Goal: Task Accomplishment & Management: Complete application form

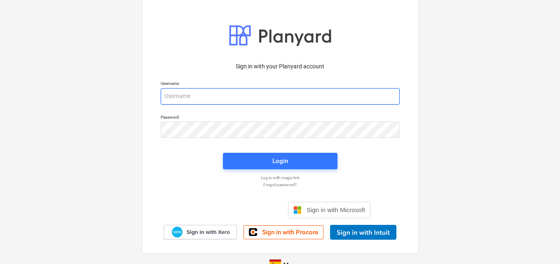
click at [212, 93] on input "email" at bounding box center [280, 96] width 239 height 16
paste input "nfo+catiland@catilandpanama.com"
click at [164, 95] on input "nfo+catiland@catilandpanama.com" at bounding box center [280, 96] width 239 height 16
type input "info+catiland@catilandpanama.com"
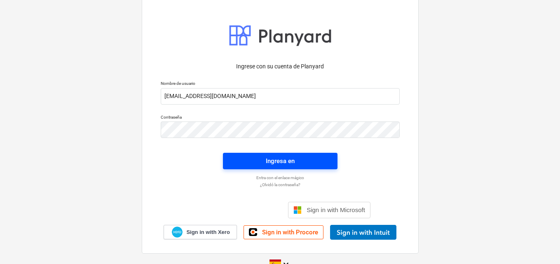
click at [259, 160] on span "Ingresa en" at bounding box center [280, 161] width 95 height 11
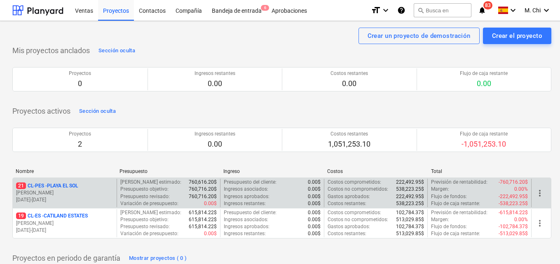
click at [75, 190] on p "[PERSON_NAME]" at bounding box center [64, 193] width 97 height 7
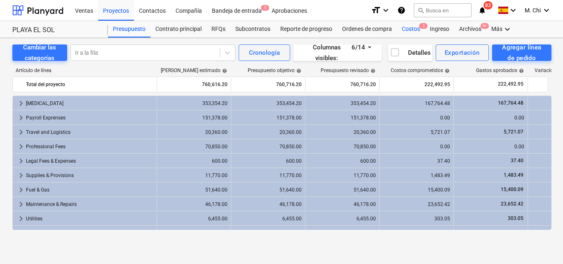
click at [415, 27] on div "Costos 3" at bounding box center [411, 29] width 28 height 16
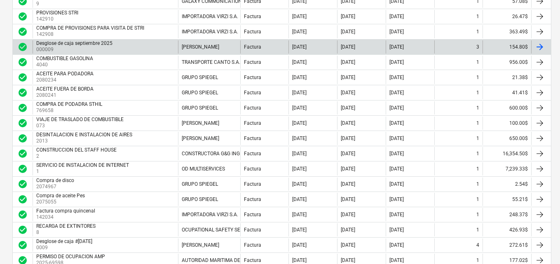
scroll to position [288, 0]
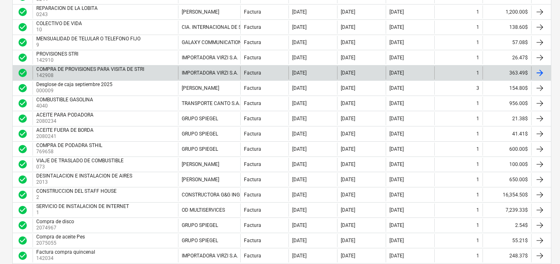
click at [73, 75] on p "142908" at bounding box center [91, 75] width 110 height 7
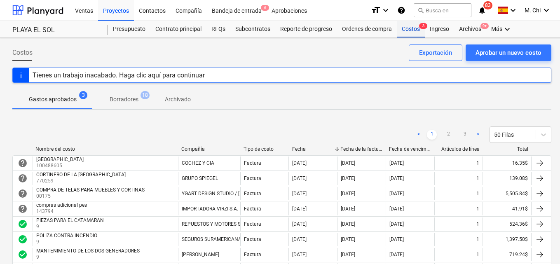
click at [412, 30] on div "Costos 3" at bounding box center [411, 29] width 28 height 16
click at [498, 53] on div "Aprobar un nuevo costo" at bounding box center [509, 52] width 66 height 11
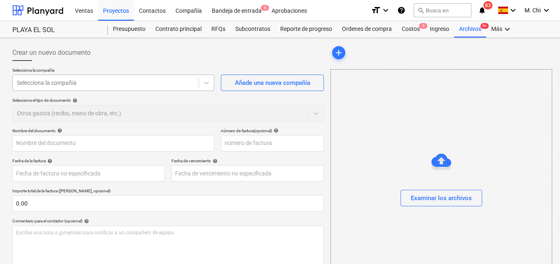
click at [93, 84] on div at bounding box center [106, 83] width 178 height 8
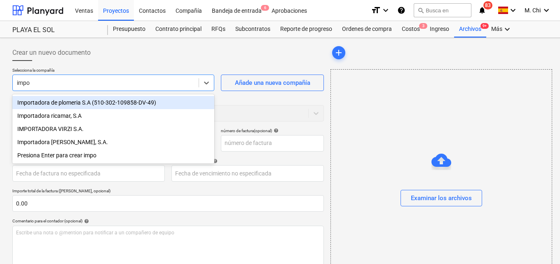
type input "impor"
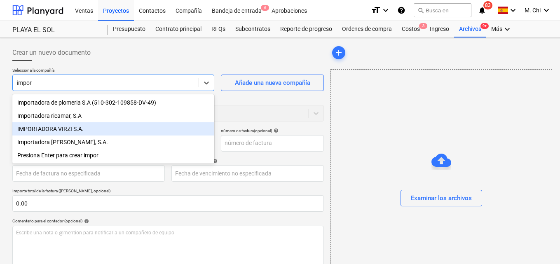
click at [51, 131] on div "IMPORTADORA VIRZI S.A." at bounding box center [113, 128] width 202 height 13
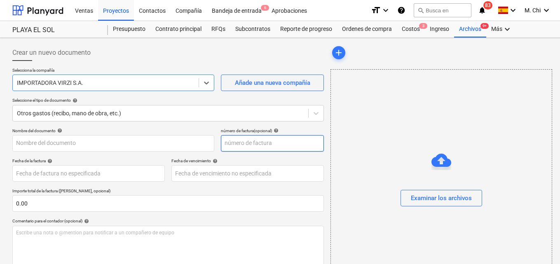
click at [238, 145] on input "text" at bounding box center [272, 143] width 103 height 16
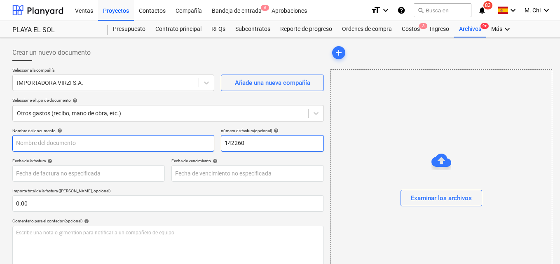
type input "142260"
click at [28, 139] on input "text" at bounding box center [113, 143] width 202 height 16
type input "p"
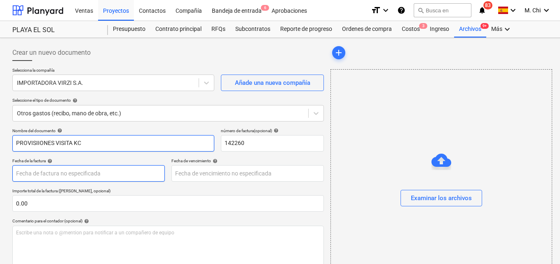
type input "PROVISIIONES VISITA KC"
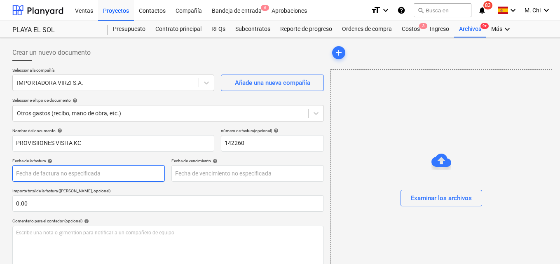
click at [34, 175] on body "Ventas Proyectos Contactos Compañía Bandeja de entrada 6 Aprobaciones format_si…" at bounding box center [280, 132] width 560 height 264
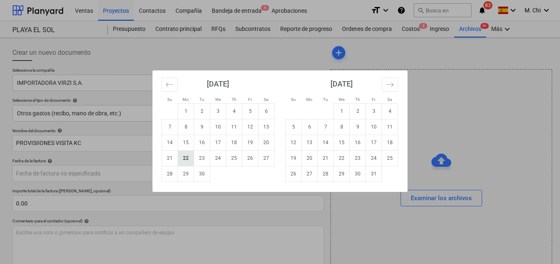
click at [180, 159] on td "22" at bounding box center [186, 158] width 16 height 16
type input "[DATE]"
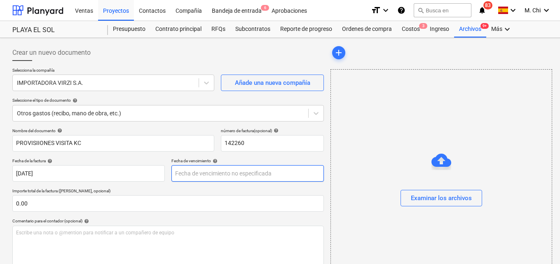
click at [206, 175] on body "Ventas Proyectos Contactos Compañía Bandeja de entrada 6 Aprobaciones format_si…" at bounding box center [280, 132] width 560 height 264
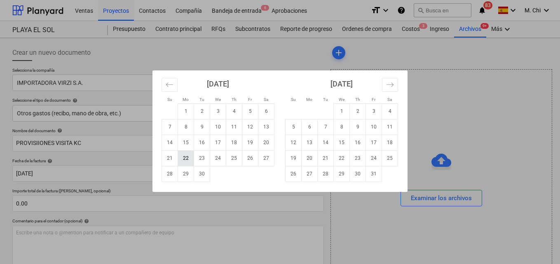
click at [188, 159] on td "22" at bounding box center [186, 158] width 16 height 16
type input "[DATE]"
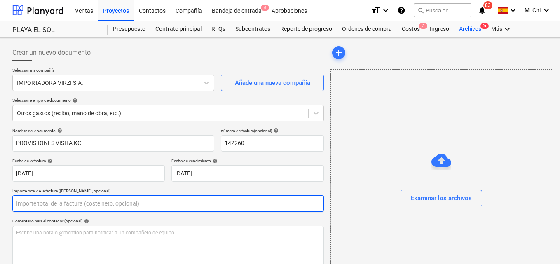
click at [34, 206] on input "text" at bounding box center [168, 203] width 312 height 16
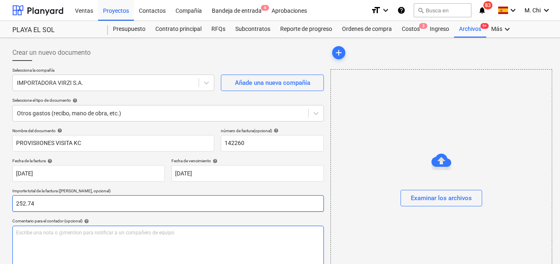
type input "252.74"
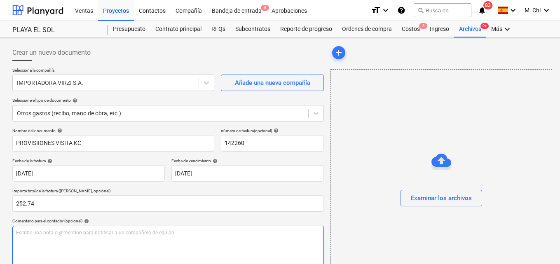
click at [28, 233] on p "Escribe una nota o @mention para notificar a un compañero de equipo ﻿" at bounding box center [168, 233] width 304 height 7
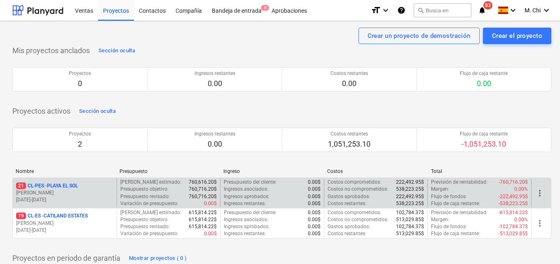
click at [59, 191] on p "[PERSON_NAME]" at bounding box center [64, 193] width 97 height 7
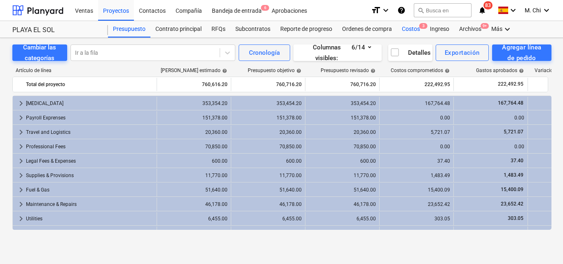
click at [414, 29] on div "Costos 3" at bounding box center [411, 29] width 28 height 16
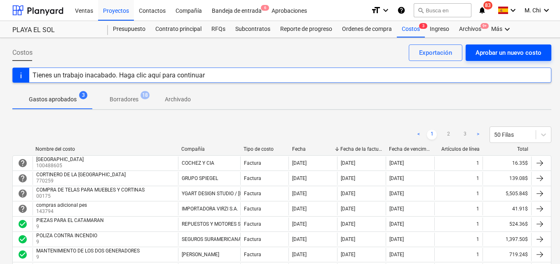
click at [506, 52] on div "Aprobar un nuevo costo" at bounding box center [509, 52] width 66 height 11
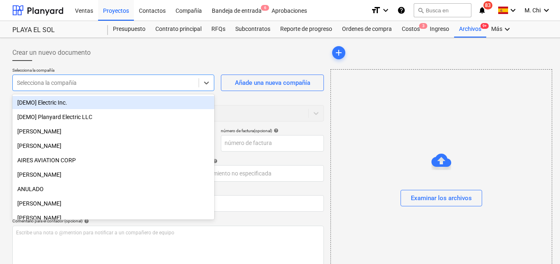
click at [70, 81] on div at bounding box center [106, 83] width 178 height 8
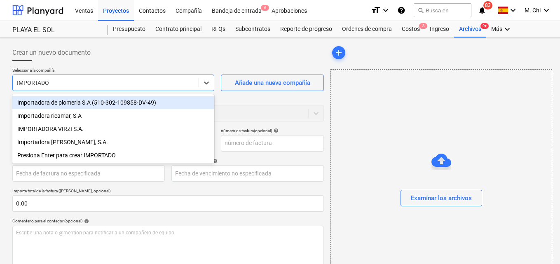
type input "IMPORTADOR"
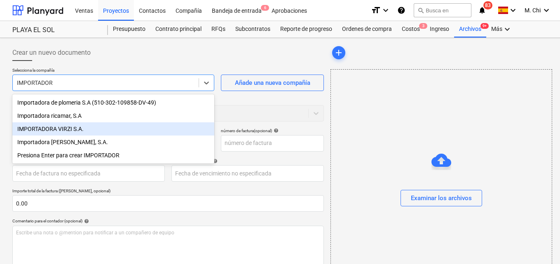
click at [55, 131] on div "IMPORTADORA VIRZI S.A." at bounding box center [113, 128] width 202 height 13
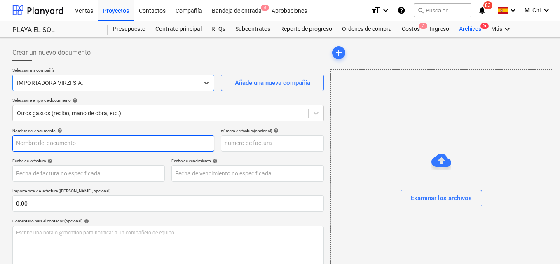
click at [60, 148] on input "text" at bounding box center [113, 143] width 202 height 16
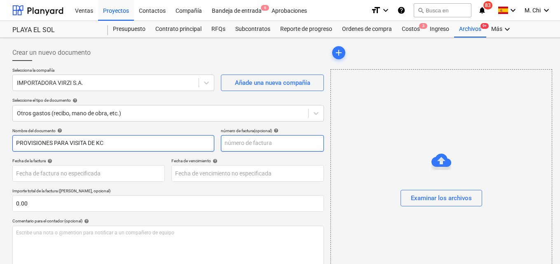
type input "PROVISIONES PARA VISITA DE KC"
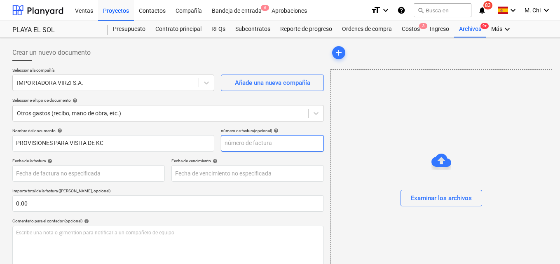
click at [256, 142] on input "text" at bounding box center [272, 143] width 103 height 16
type input "142260"
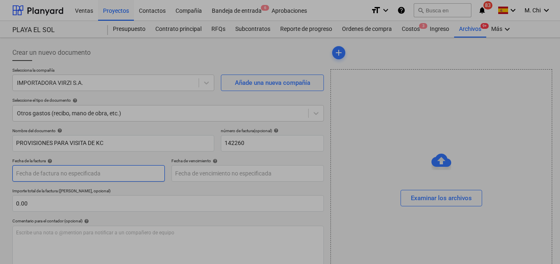
click at [52, 173] on body "Ventas Proyectos Contactos Compañía Bandeja de entrada 6 Aprobaciones format_si…" at bounding box center [280, 132] width 560 height 264
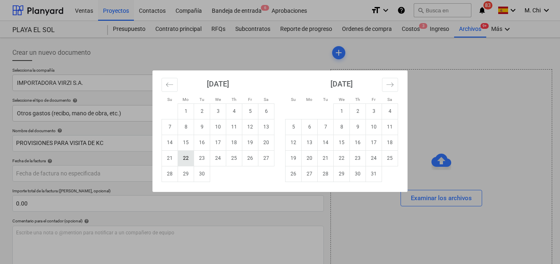
click at [188, 159] on td "22" at bounding box center [186, 158] width 16 height 16
type input "[DATE]"
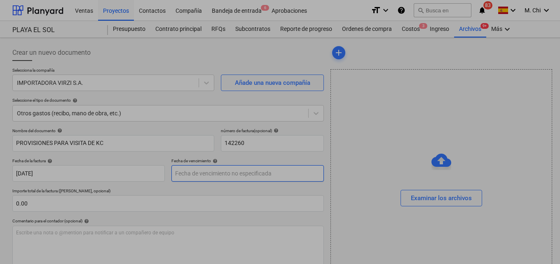
drag, startPoint x: 182, startPoint y: 174, endPoint x: 188, endPoint y: 177, distance: 6.5
click at [185, 175] on body "Ventas Proyectos Contactos Compañía Bandeja de entrada 6 Aprobaciones format_si…" at bounding box center [280, 132] width 560 height 264
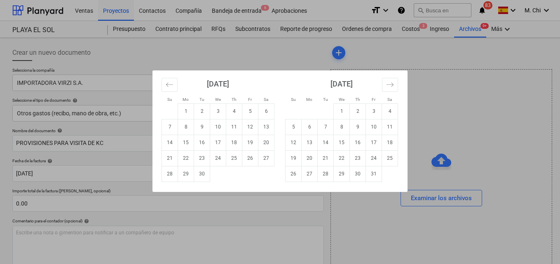
drag, startPoint x: 189, startPoint y: 157, endPoint x: 141, endPoint y: 186, distance: 55.5
click at [189, 157] on td "22" at bounding box center [186, 158] width 16 height 16
type input "[DATE]"
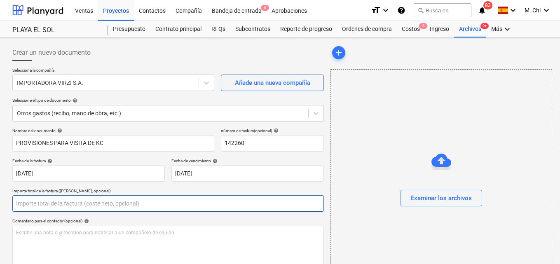
click at [69, 200] on input "text" at bounding box center [168, 203] width 312 height 16
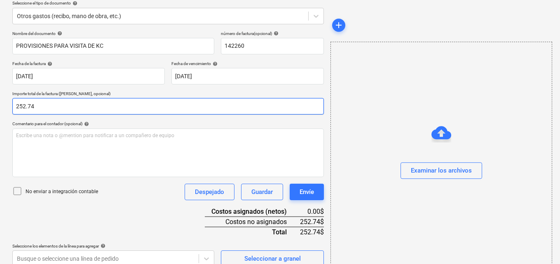
scroll to position [107, 0]
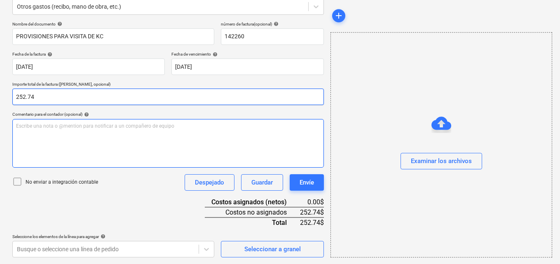
type input "252.74"
click at [91, 128] on p "Escribe una nota o @mention para notificar a un compañero de equipo ﻿" at bounding box center [168, 126] width 304 height 7
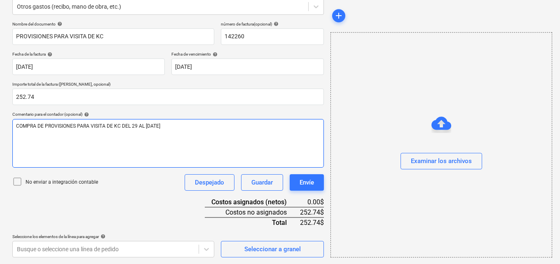
click at [140, 126] on span "COMPRA DE PROVISIONES PARA VISITA DE KC DEL 29 AL [DATE]" at bounding box center [88, 126] width 144 height 6
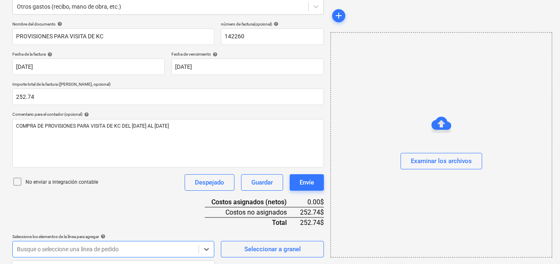
scroll to position [229, 0]
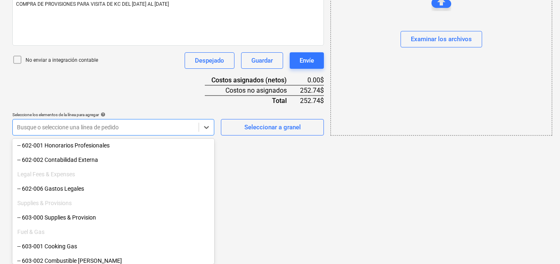
scroll to position [288, 0]
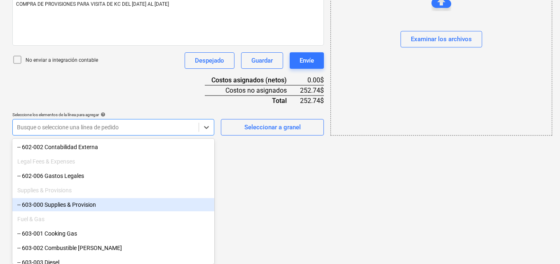
click at [57, 208] on div "-- 603-000 Supplies & Provision" at bounding box center [113, 204] width 202 height 13
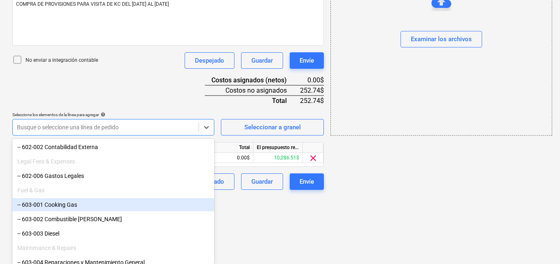
scroll to position [161, 0]
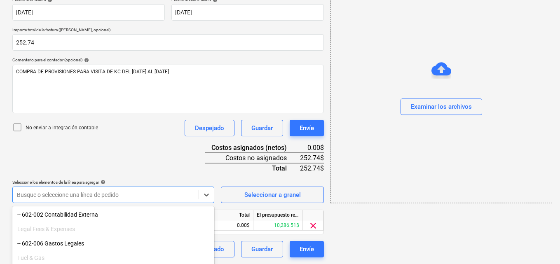
click at [400, 179] on div "add Examinar los archivos" at bounding box center [440, 70] width 227 height 381
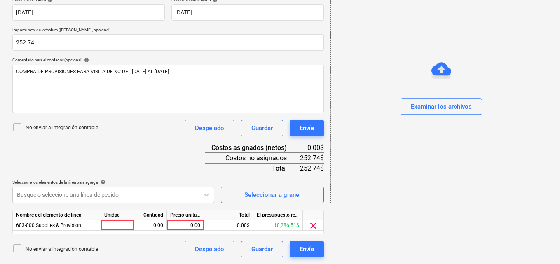
click at [131, 219] on div "Unidad" at bounding box center [117, 215] width 33 height 10
click at [123, 222] on div at bounding box center [117, 225] width 33 height 10
type input "1"
click at [146, 223] on div "0.00" at bounding box center [150, 225] width 26 height 10
type input "1"
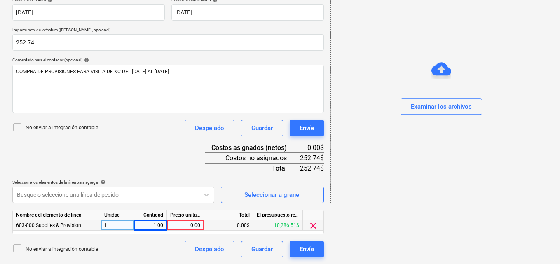
click at [180, 223] on div "0.00" at bounding box center [185, 225] width 30 height 10
type input "252.74"
click at [402, 110] on button "Examinar los archivos" at bounding box center [442, 107] width 82 height 16
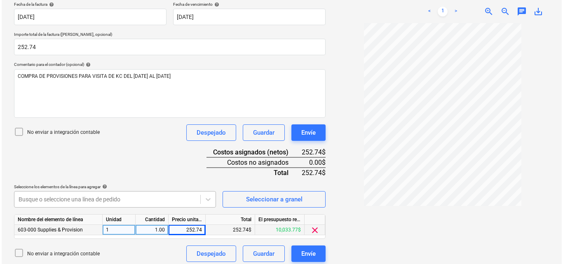
scroll to position [161, 0]
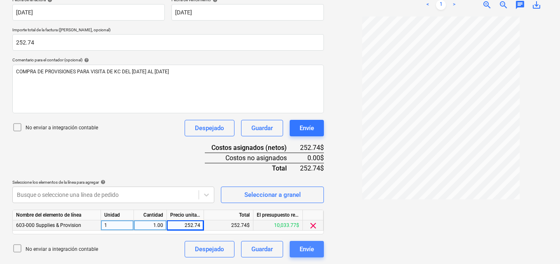
click at [308, 251] on div "Envíe" at bounding box center [307, 249] width 14 height 11
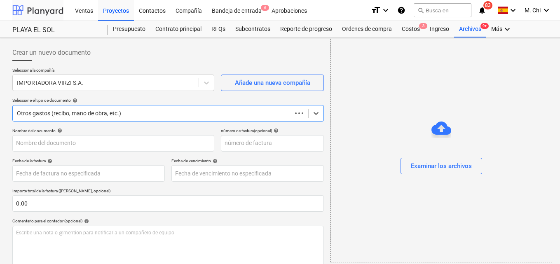
scroll to position [86, 0]
